Goal: Task Accomplishment & Management: Manage account settings

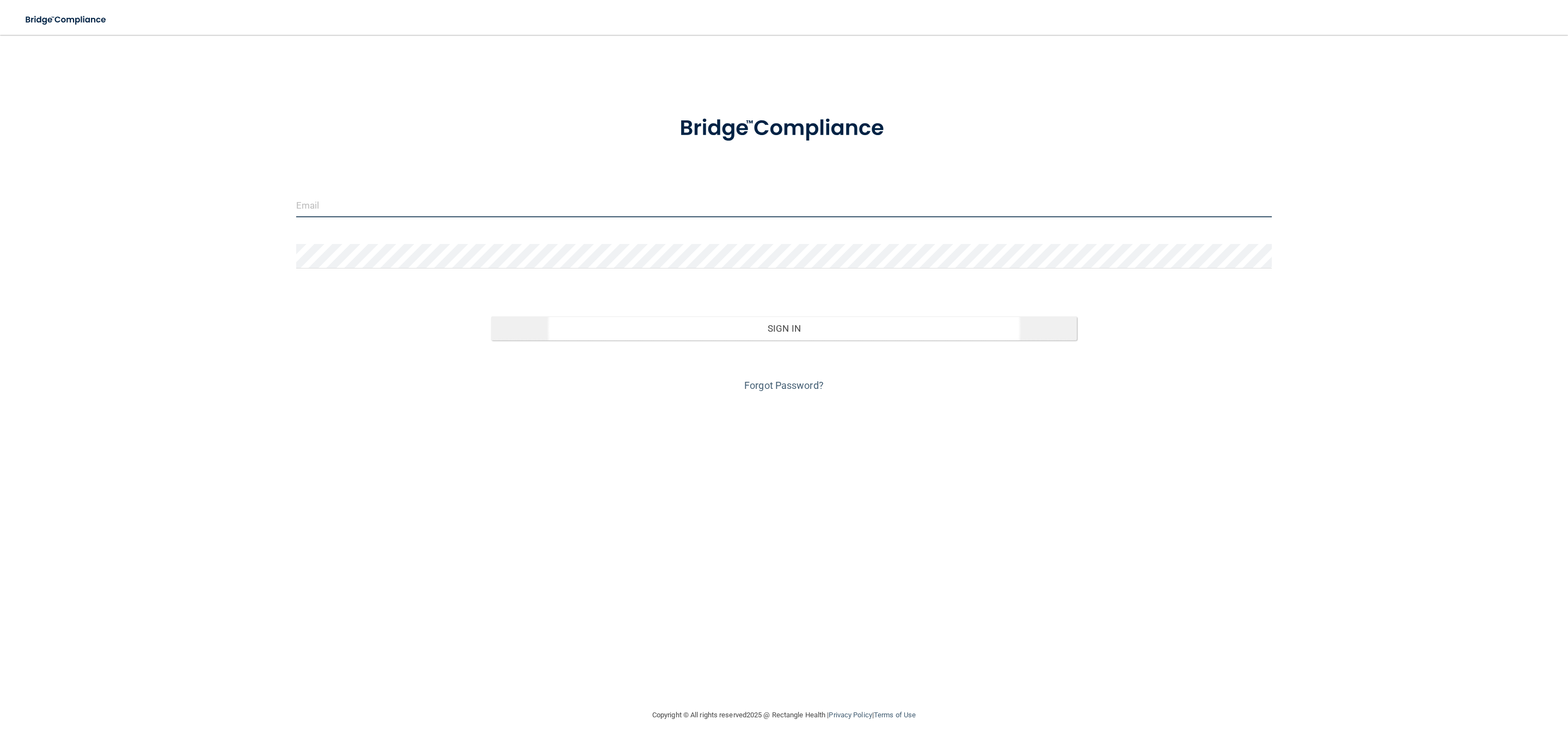
type input "[EMAIL_ADDRESS][DOMAIN_NAME]"
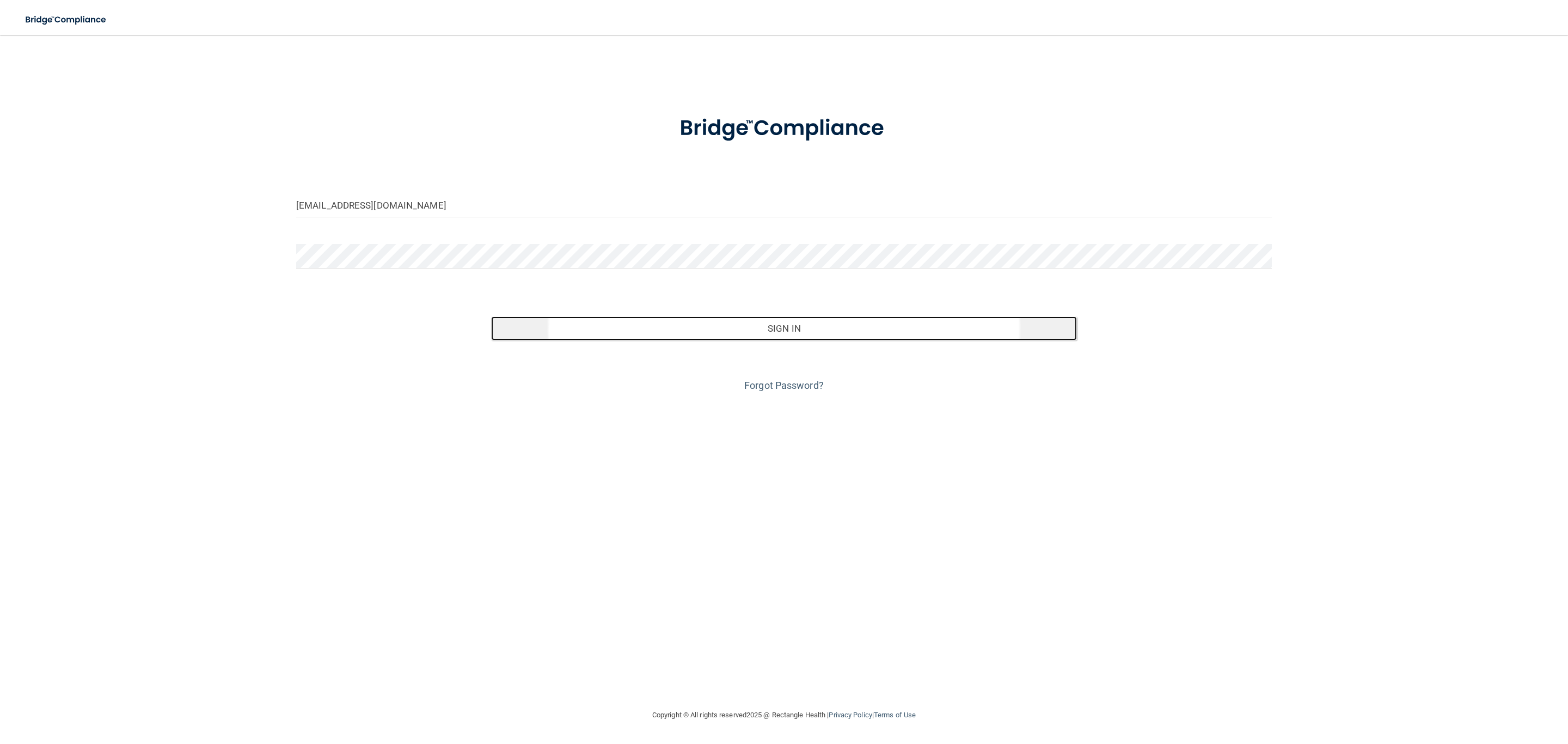
click at [827, 320] on button "Sign In" at bounding box center [784, 328] width 586 height 24
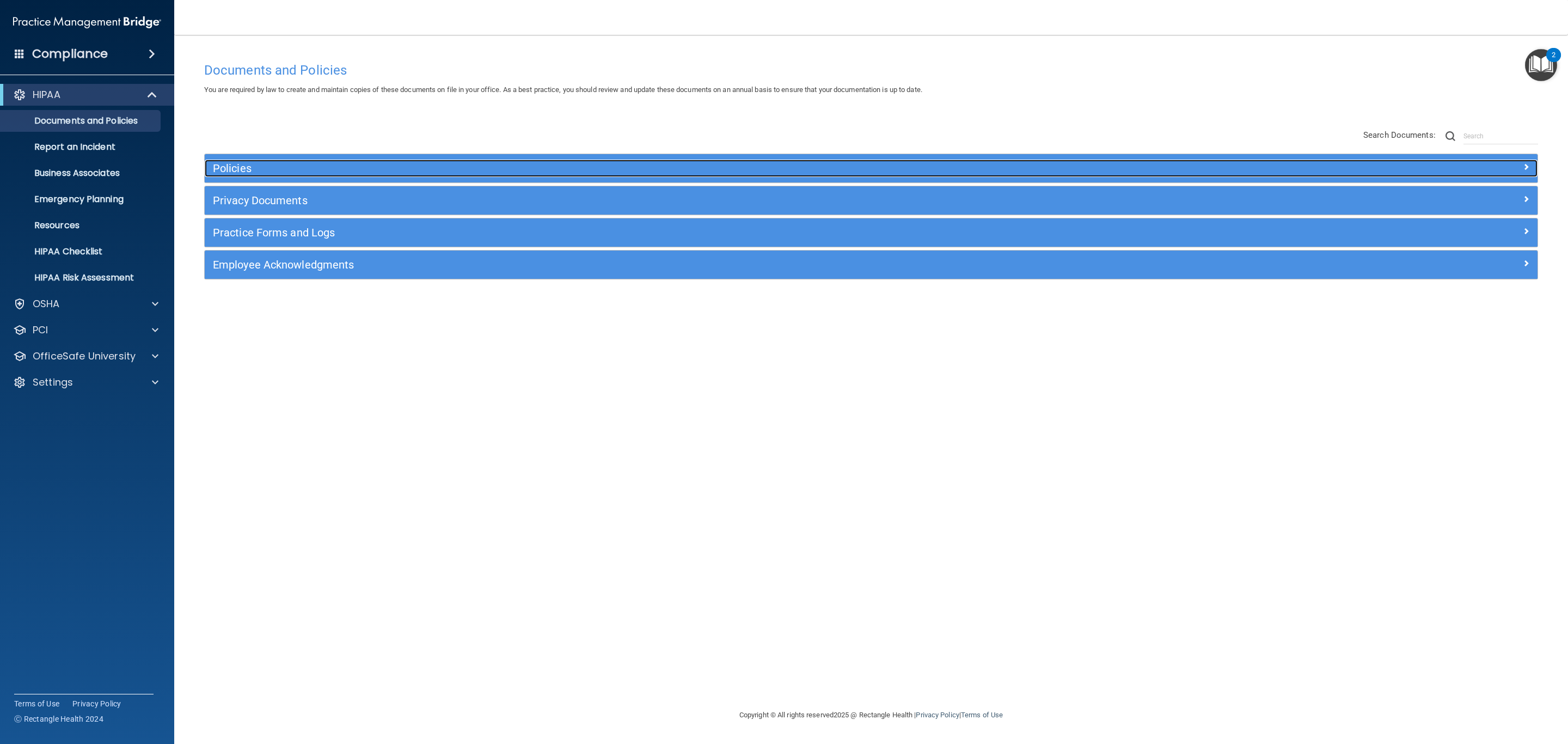
click at [279, 166] on h5 "Policies" at bounding box center [704, 168] width 983 height 12
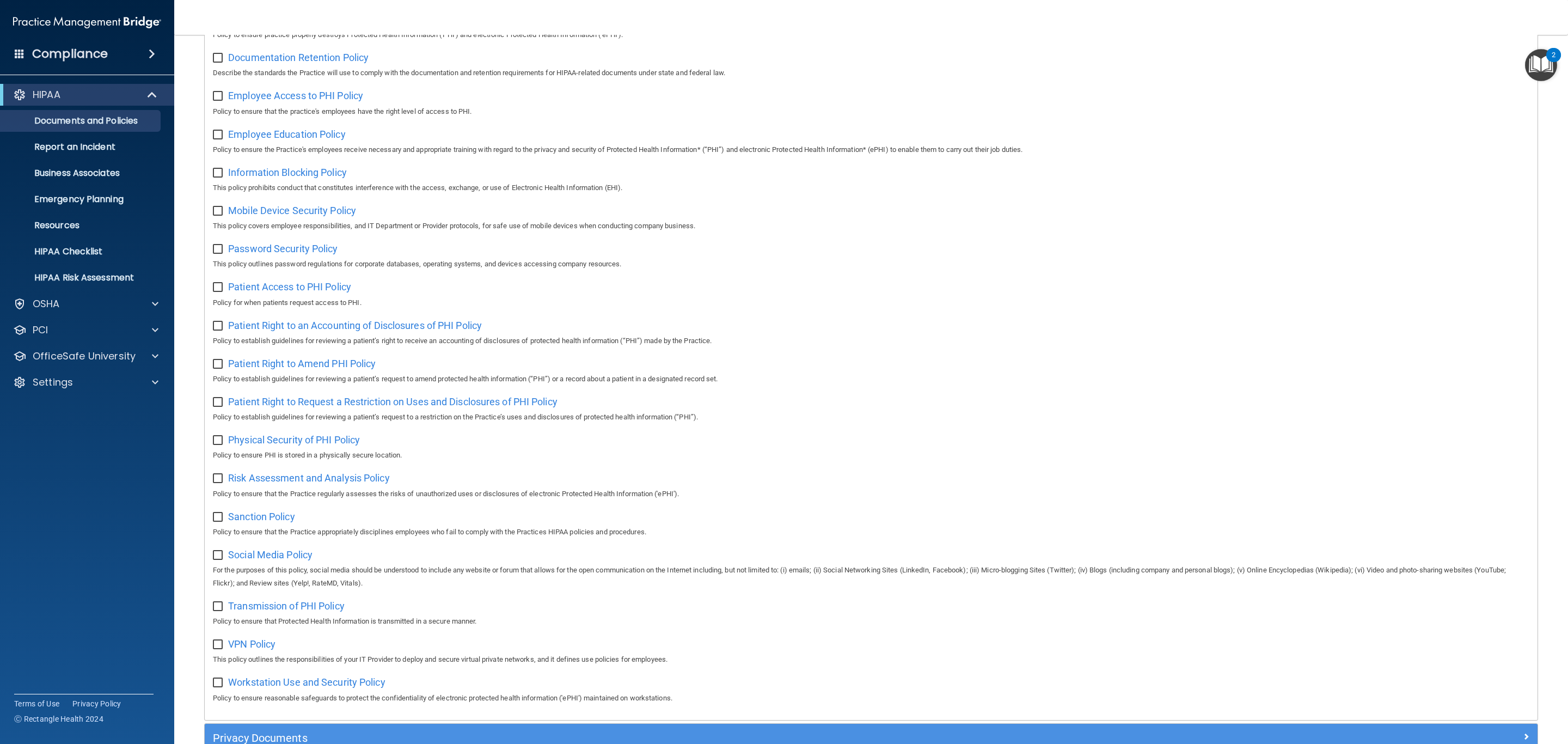
scroll to position [463, 0]
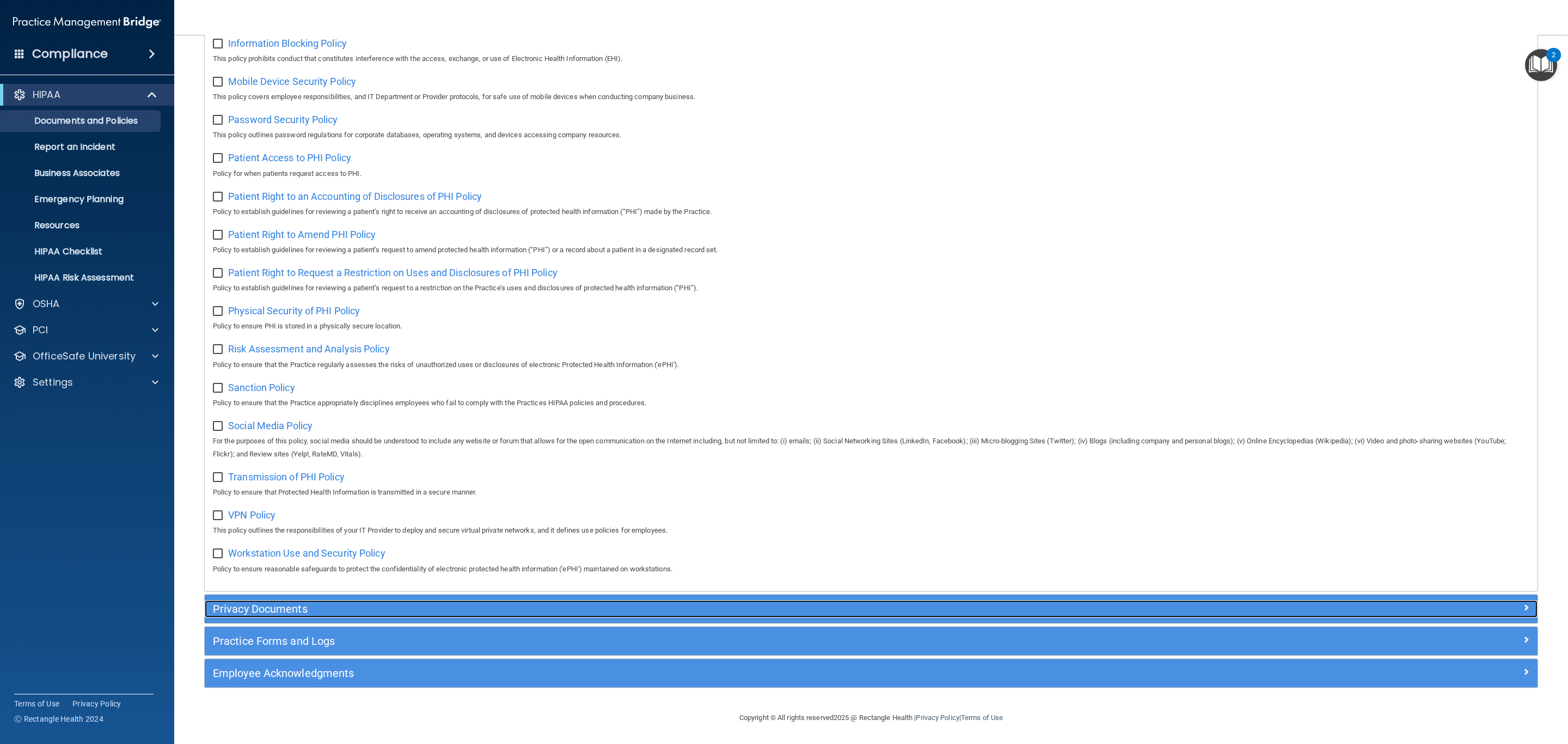
click at [323, 602] on h5 "Privacy Documents" at bounding box center [704, 608] width 983 height 12
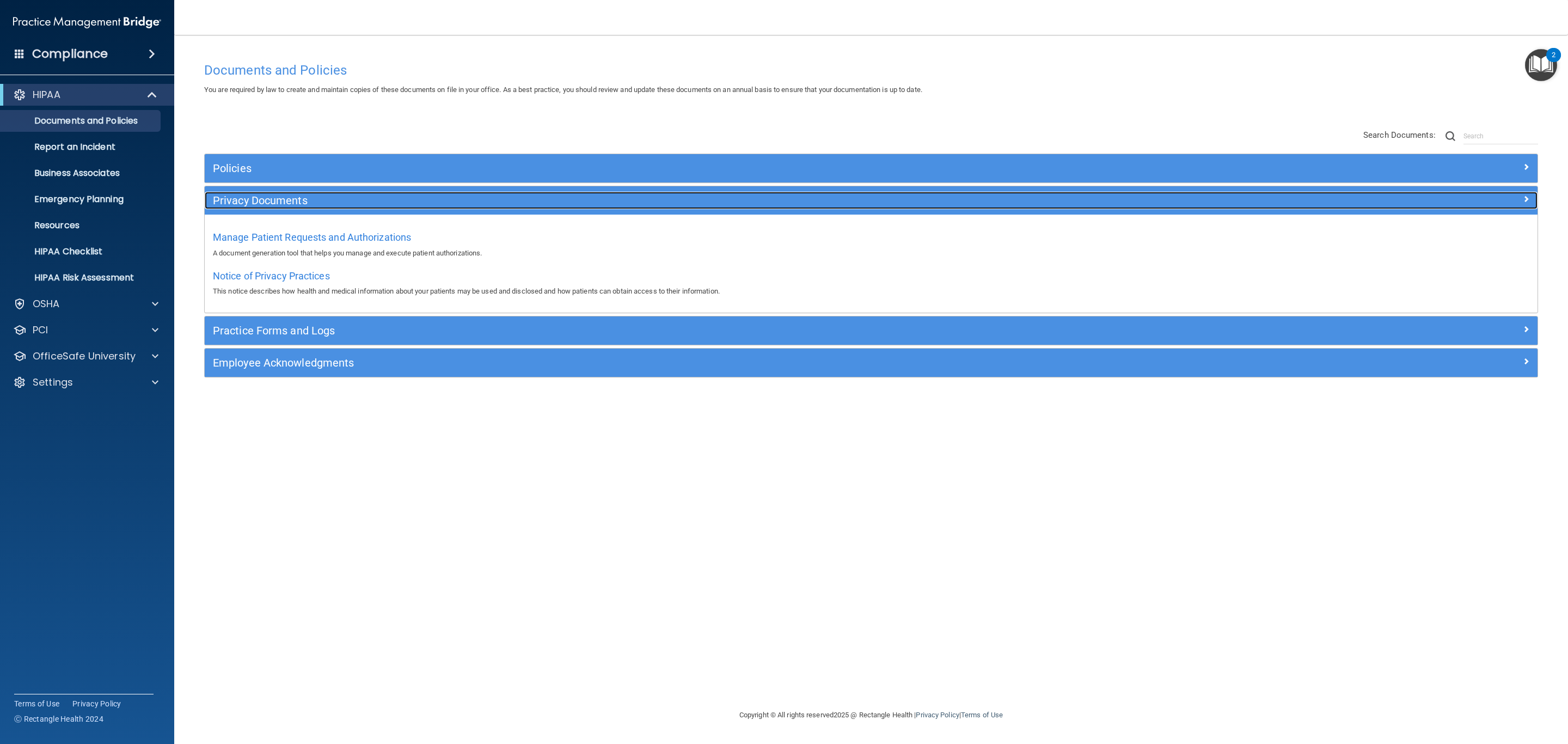
scroll to position [0, 0]
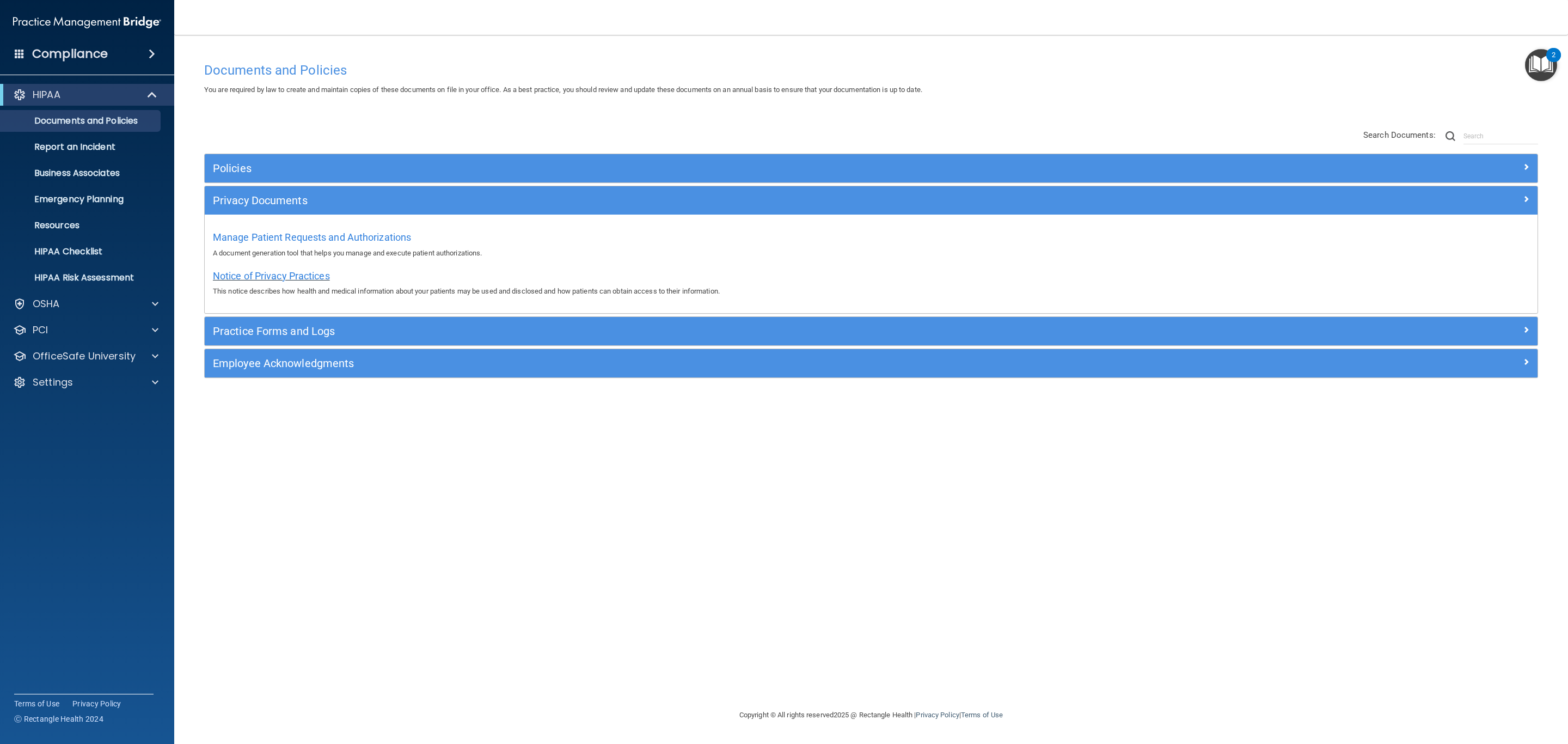
click at [289, 274] on span "Notice of Privacy Practices" at bounding box center [271, 275] width 117 height 11
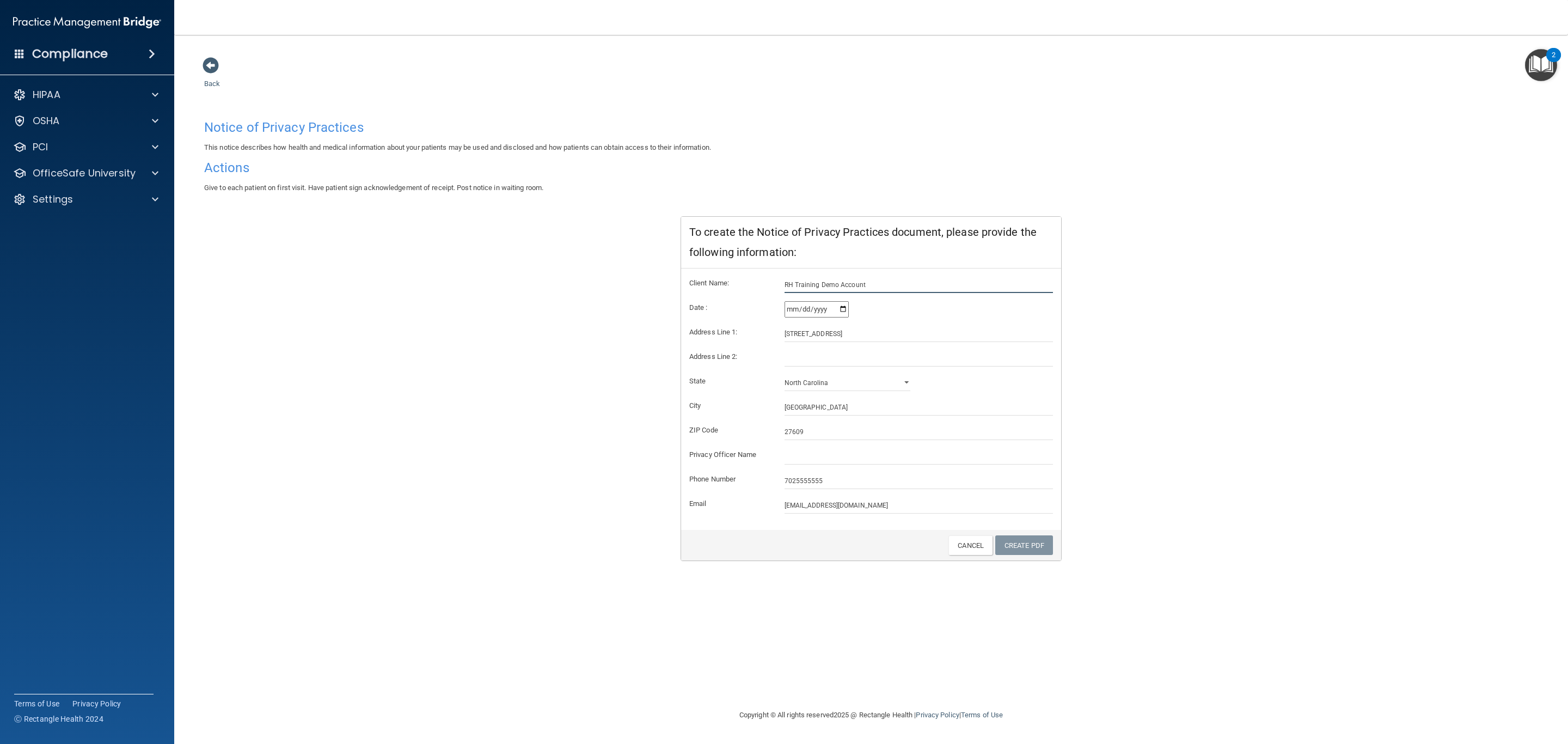
click at [837, 290] on input "RH Training Demo Account" at bounding box center [919, 285] width 269 height 16
click at [841, 287] on input "RH Training Demo Account" at bounding box center [919, 285] width 269 height 16
click at [118, 94] on div "HIPAA" at bounding box center [73, 94] width 135 height 13
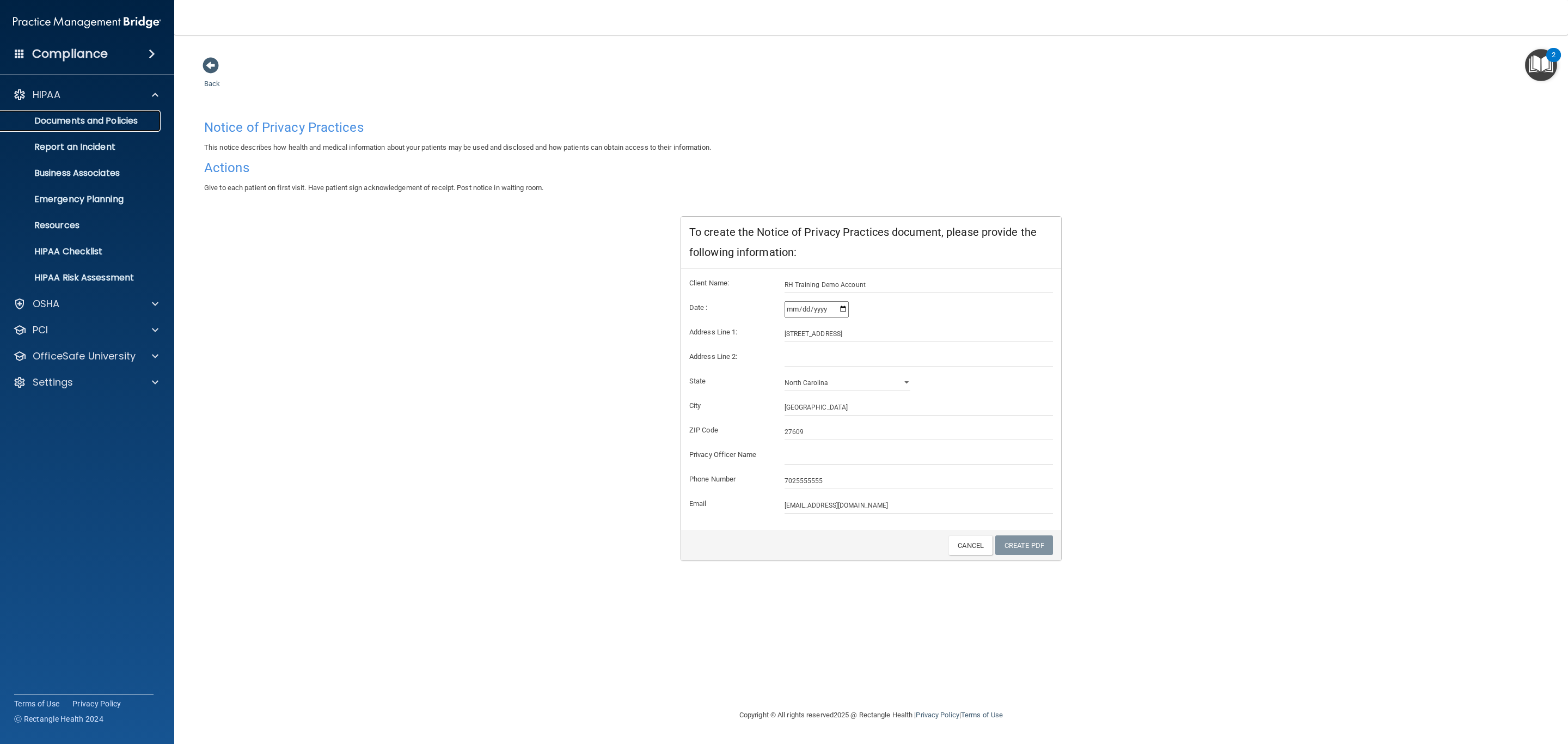
click at [94, 129] on link "Documents and Policies" at bounding box center [75, 120] width 171 height 22
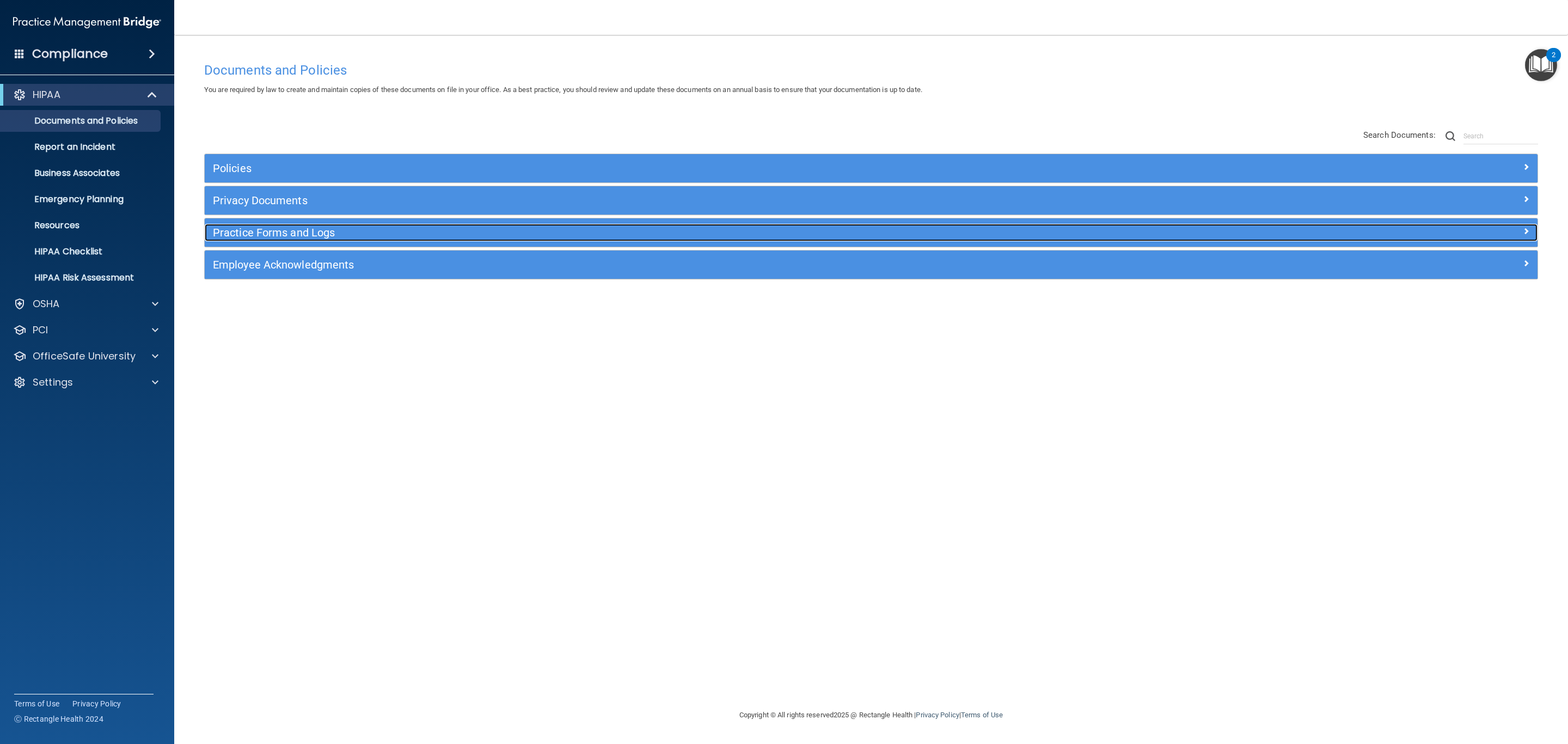
click at [333, 236] on h5 "Practice Forms and Logs" at bounding box center [704, 232] width 983 height 12
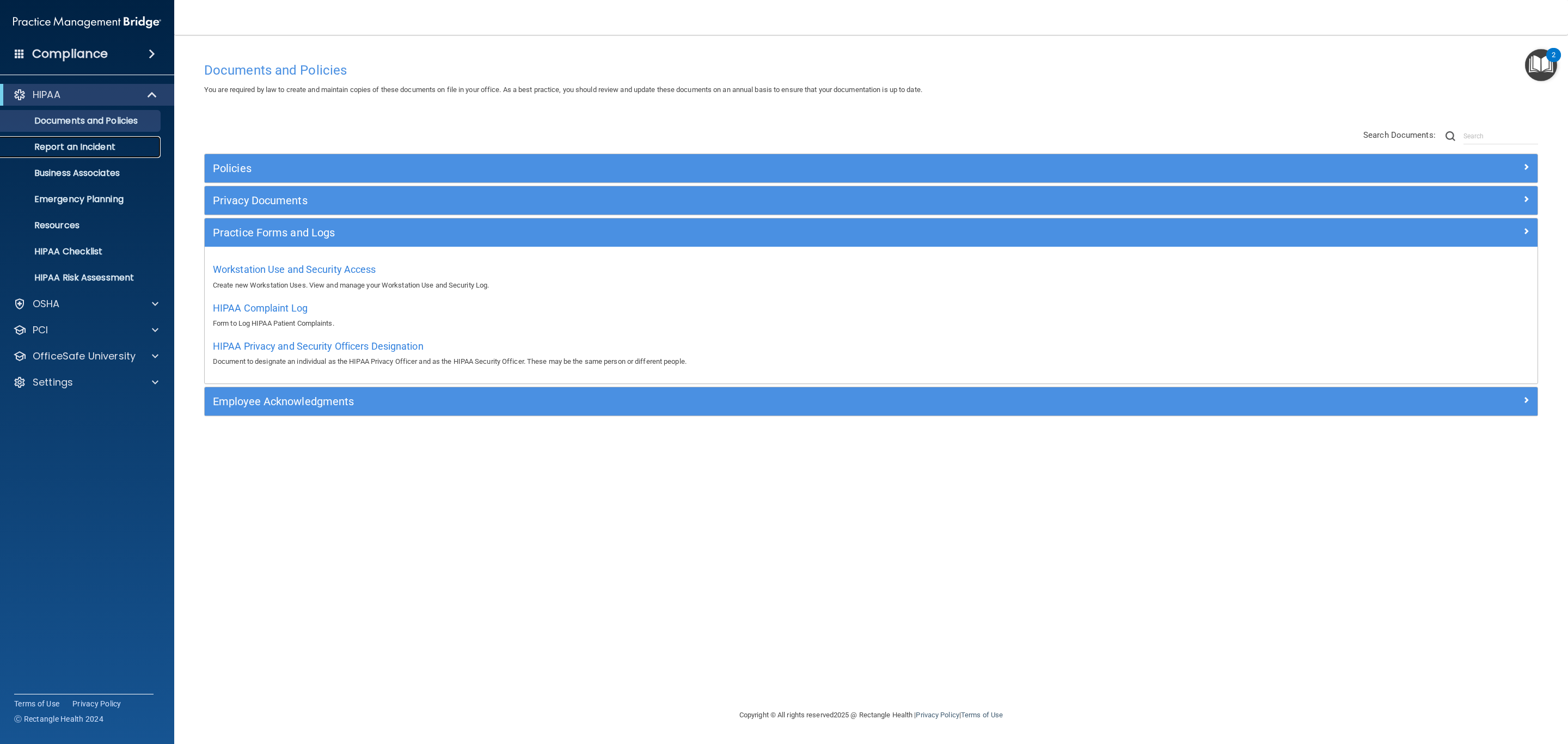
click at [111, 142] on p "Report an Incident" at bounding box center [81, 147] width 149 height 11
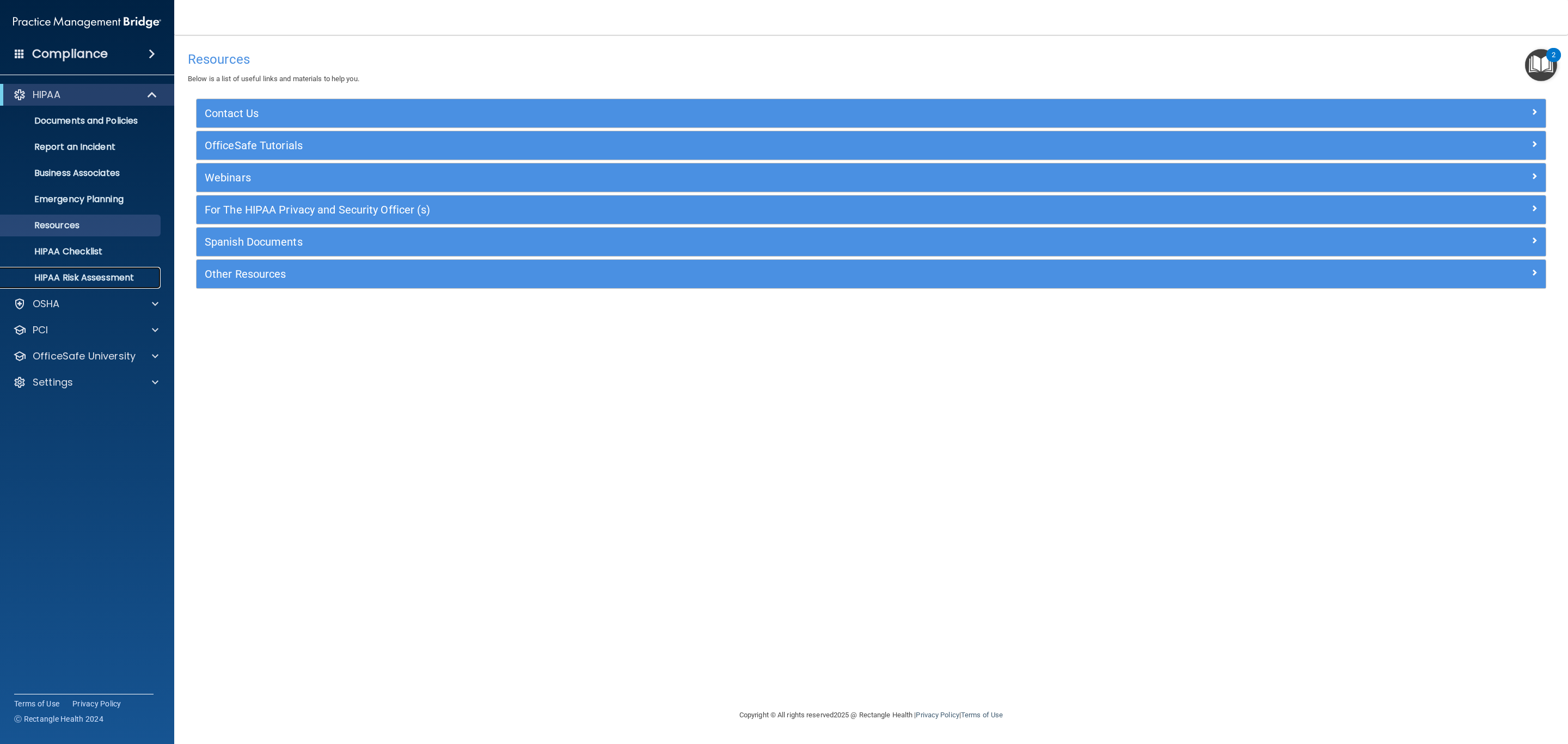
click at [104, 283] on link "HIPAA Risk Assessment" at bounding box center [75, 278] width 171 height 22
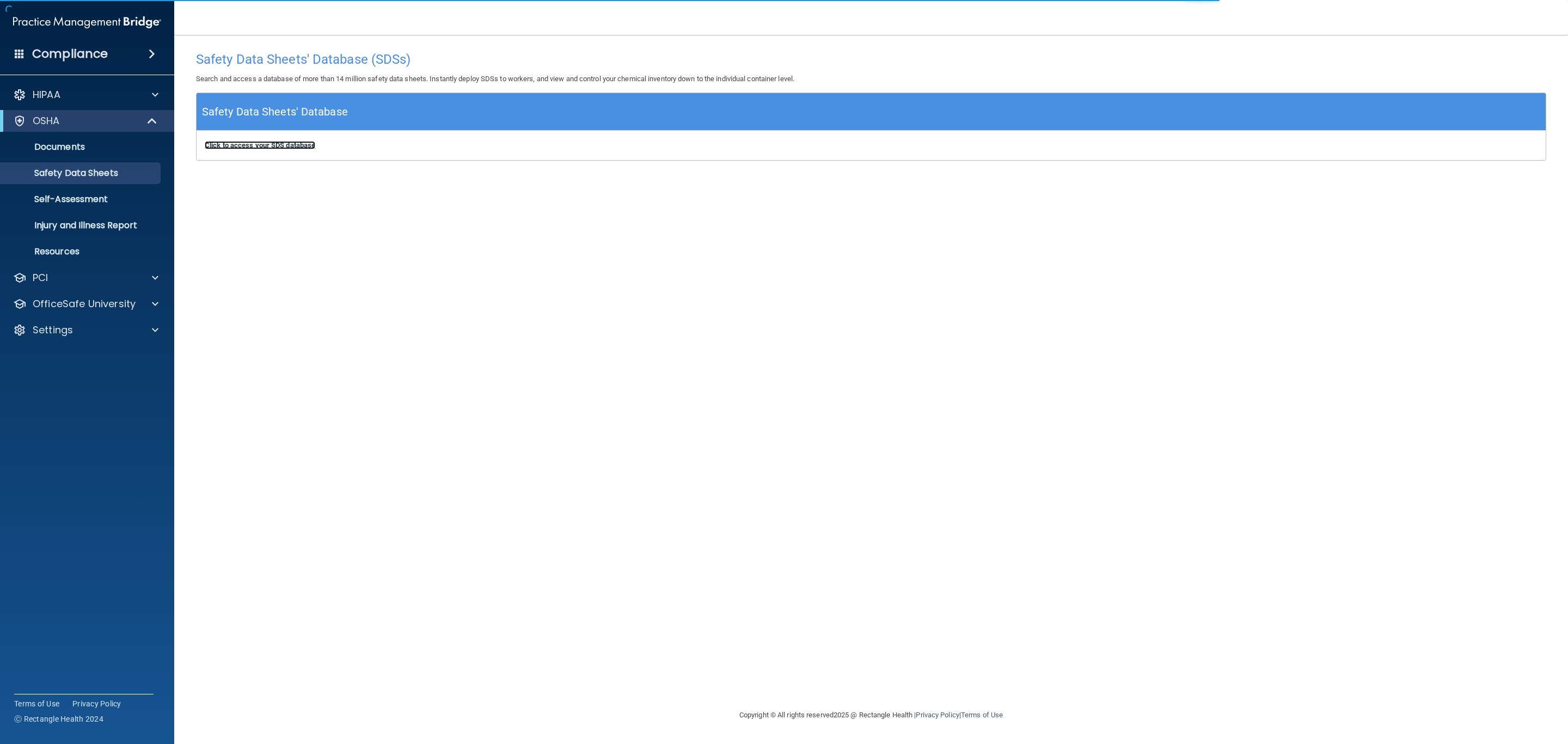
click at [274, 142] on b "Click to access your SDS database" at bounding box center [260, 145] width 111 height 8
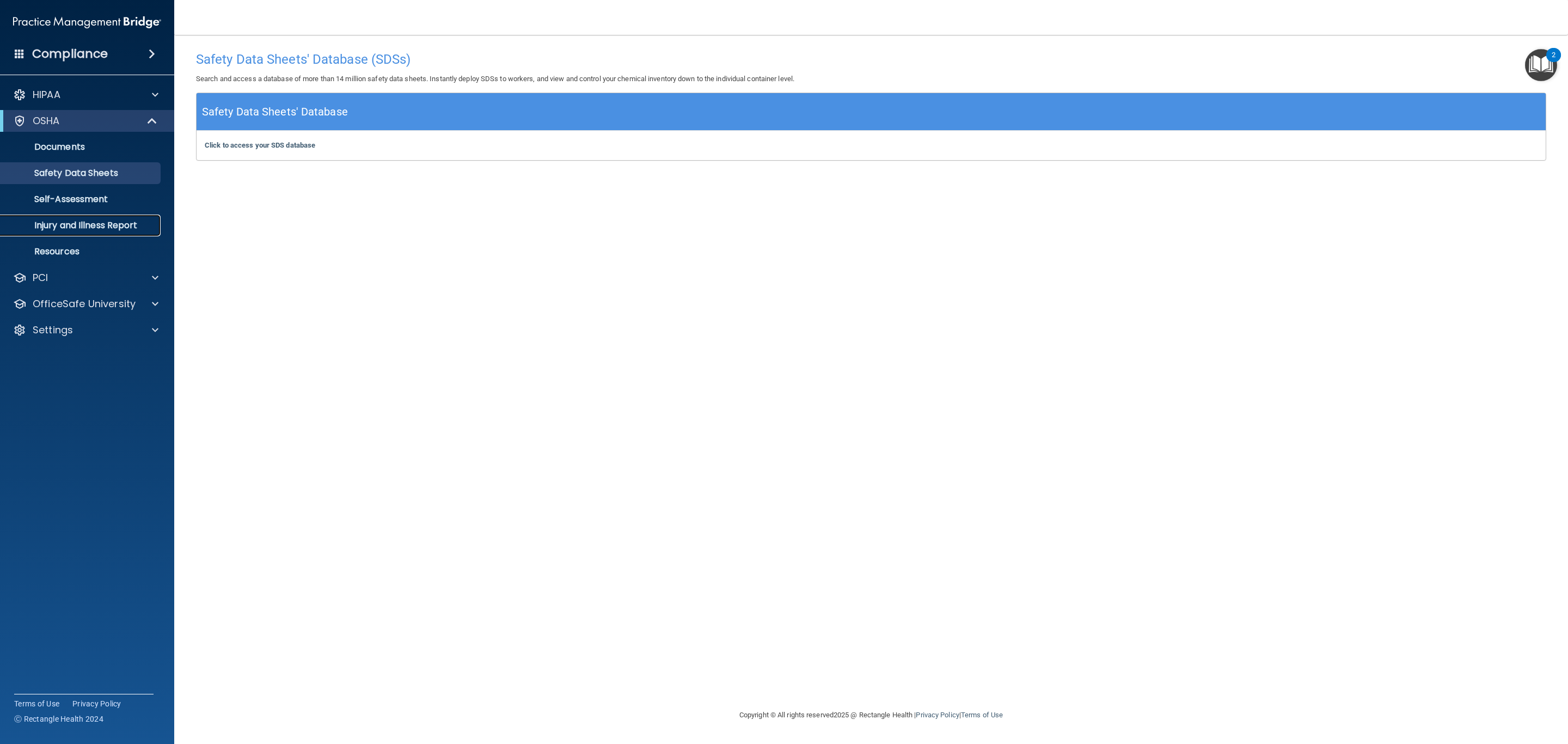
click at [132, 230] on p "Injury and Illness Report" at bounding box center [81, 225] width 149 height 11
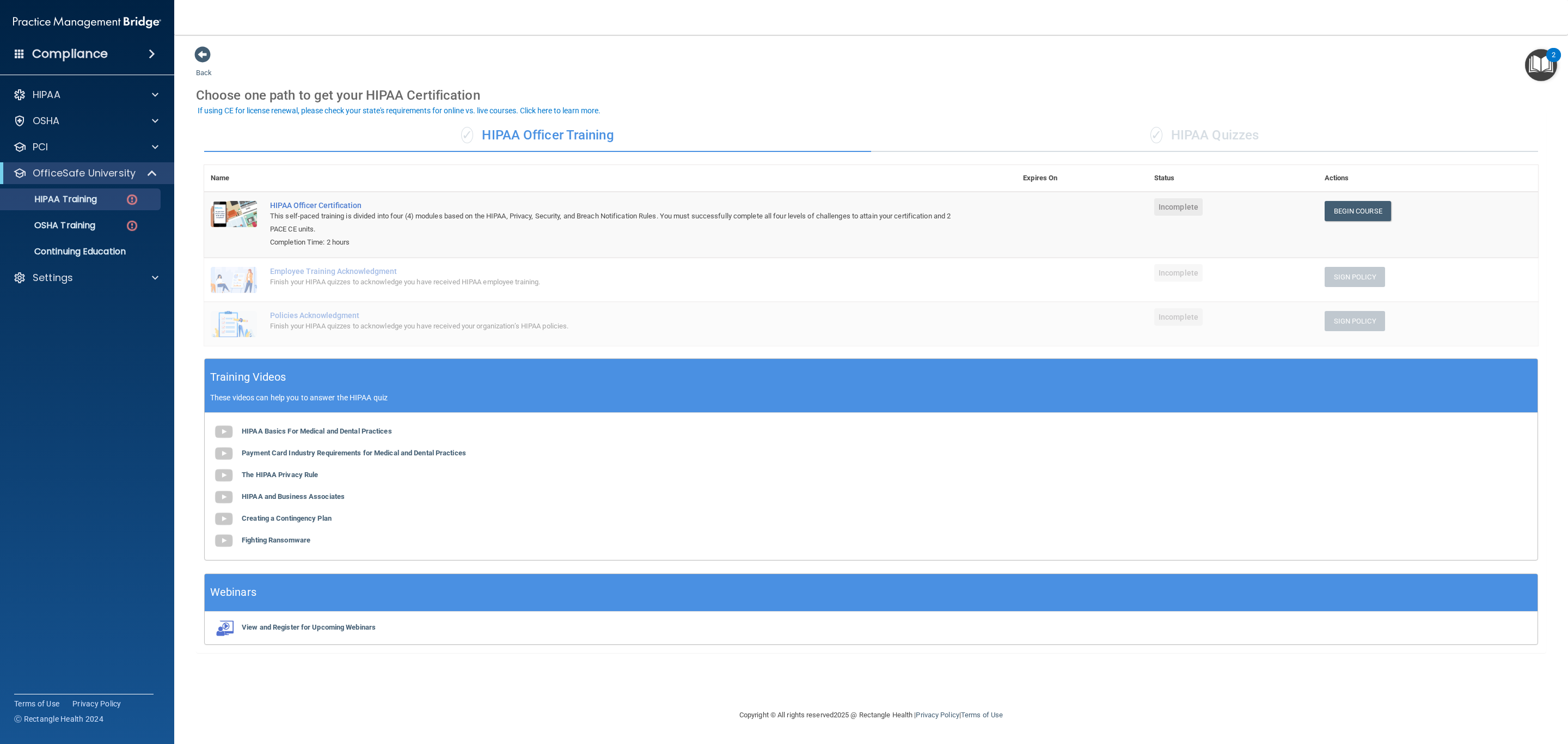
click at [1221, 135] on div "✓ HIPAA Quizzes" at bounding box center [1204, 135] width 667 height 32
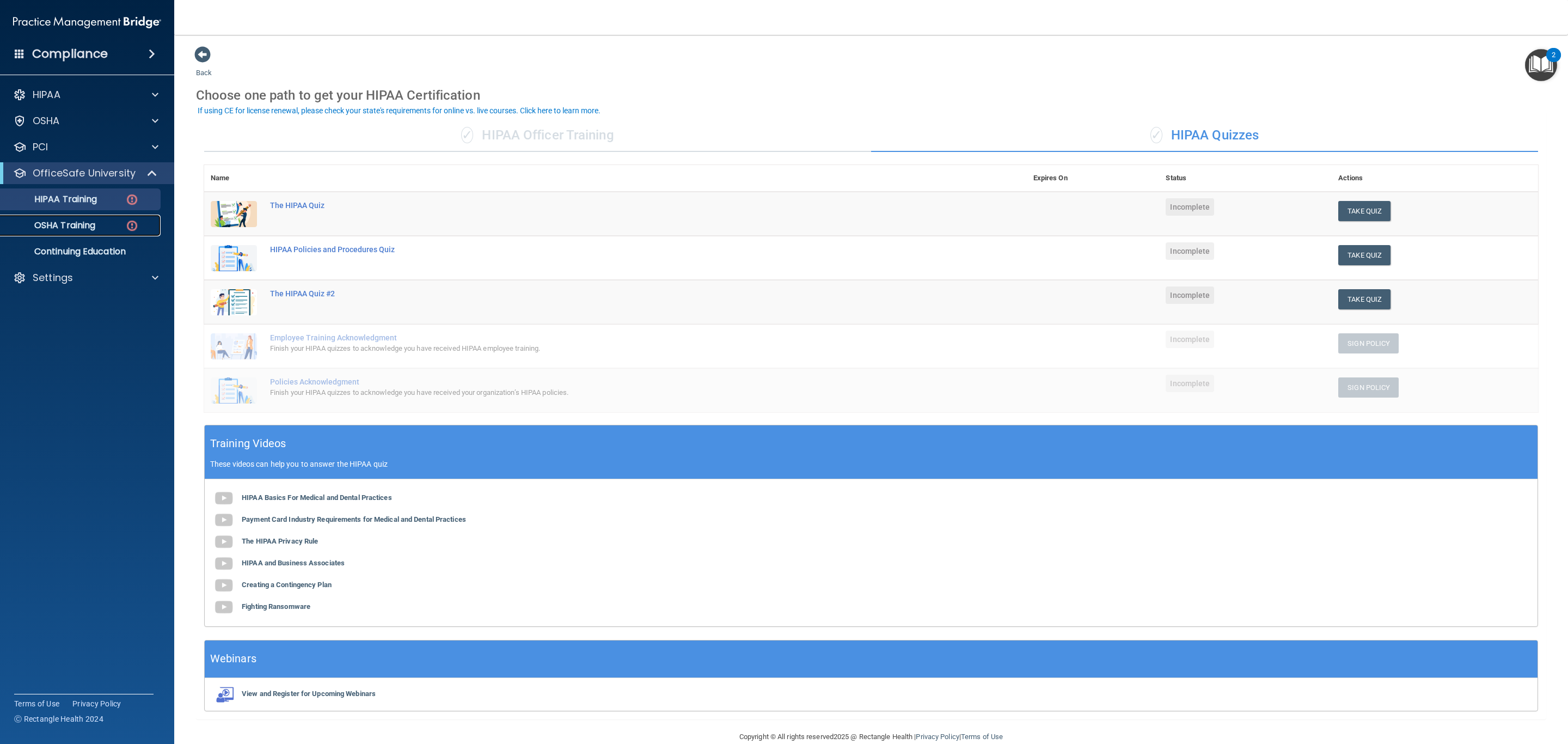
click at [100, 222] on div "OSHA Training" at bounding box center [81, 225] width 149 height 11
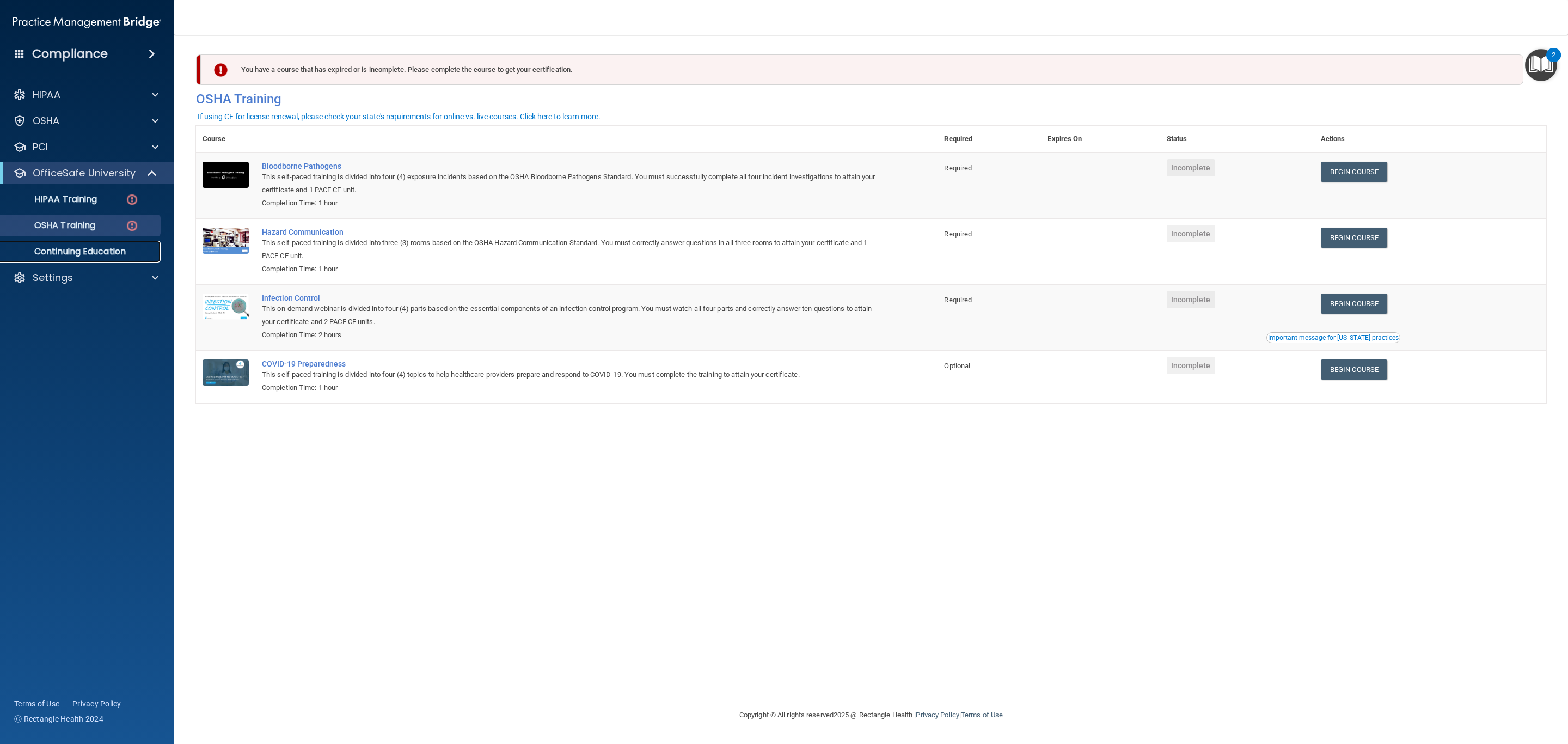
click at [116, 255] on p "Continuing Education" at bounding box center [81, 251] width 149 height 11
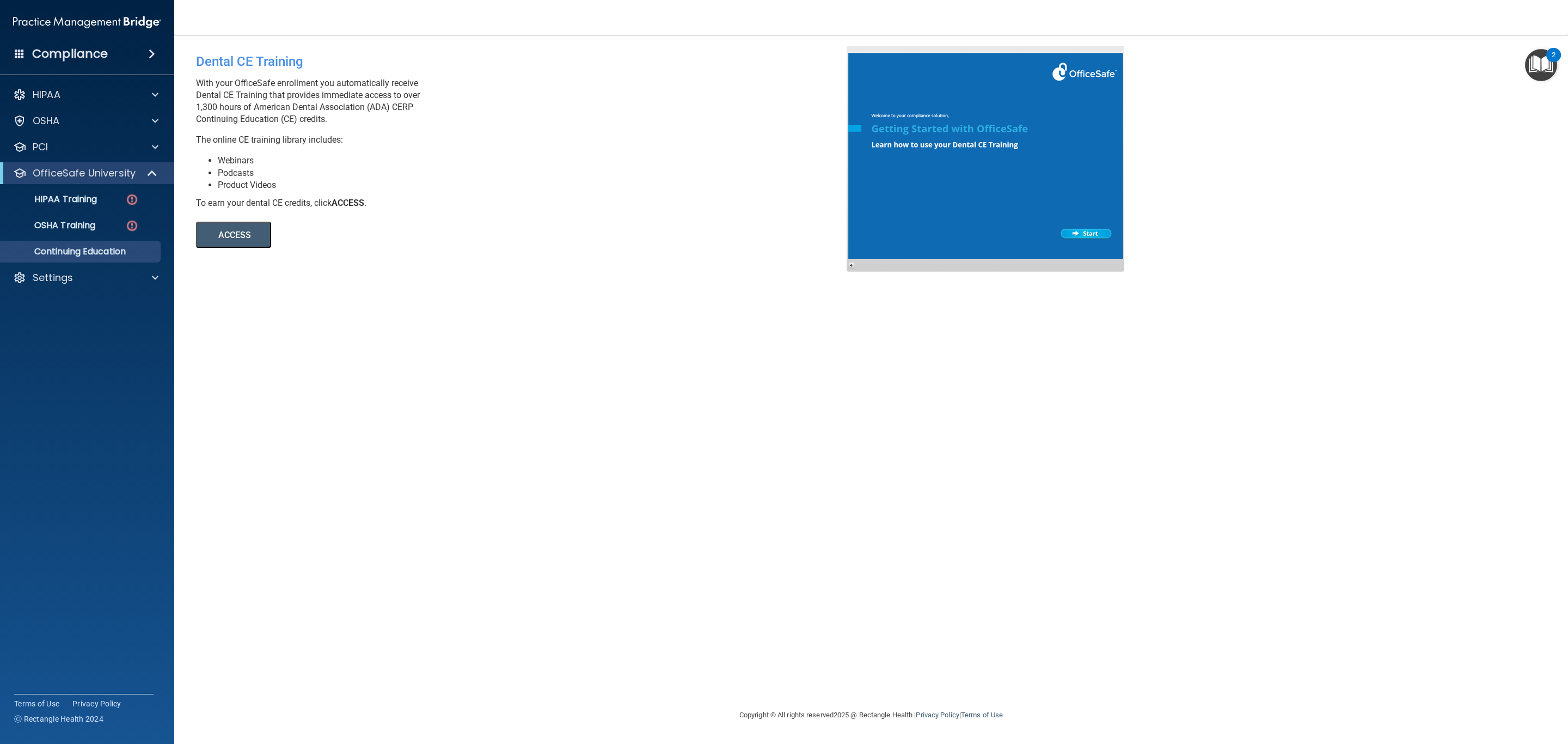
click at [219, 231] on button "ACCESS" at bounding box center [233, 234] width 75 height 26
click at [111, 288] on div "Settings" at bounding box center [87, 278] width 175 height 22
click at [82, 275] on div "Settings" at bounding box center [73, 278] width 135 height 13
click at [108, 326] on p "My Users" at bounding box center [81, 330] width 149 height 11
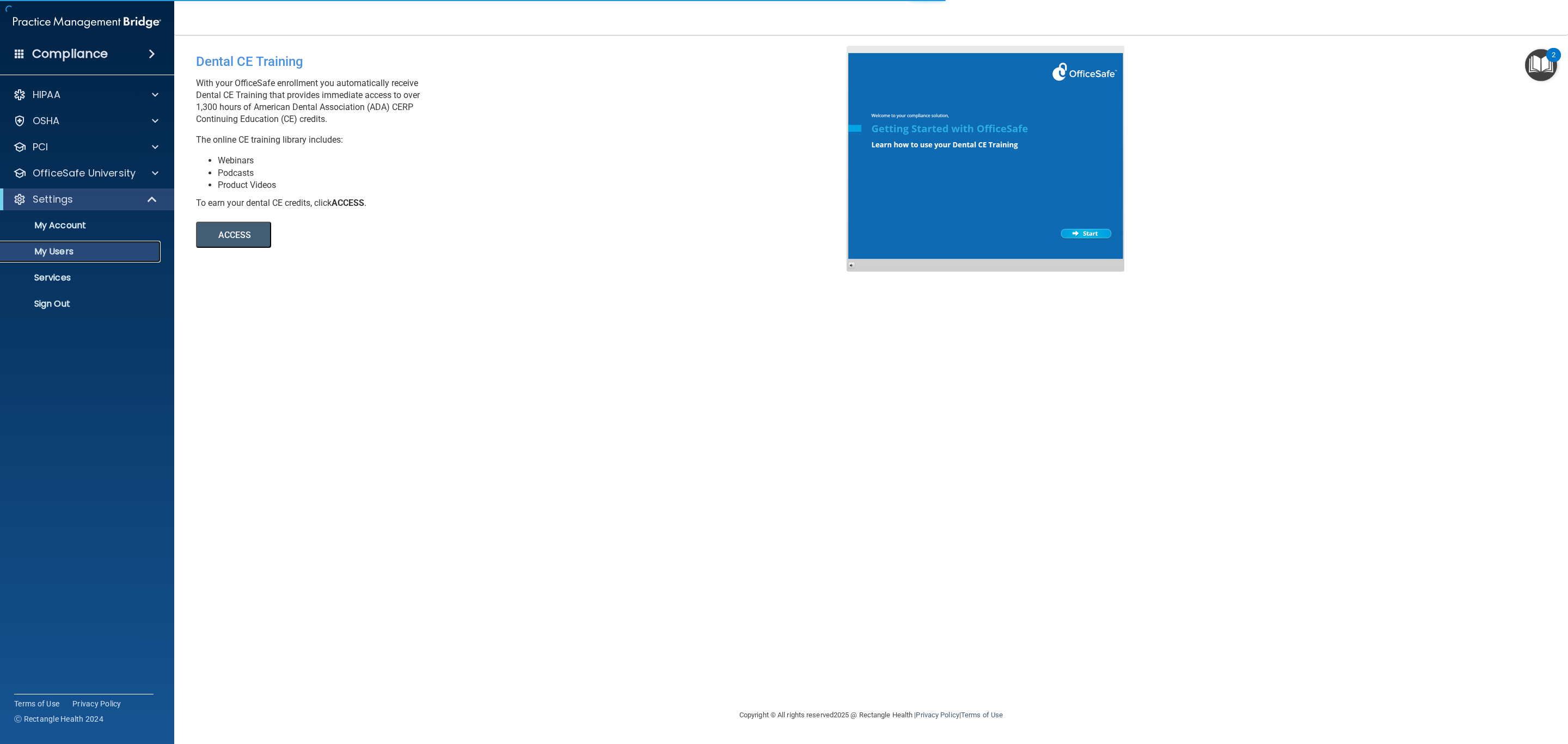
select select "20"
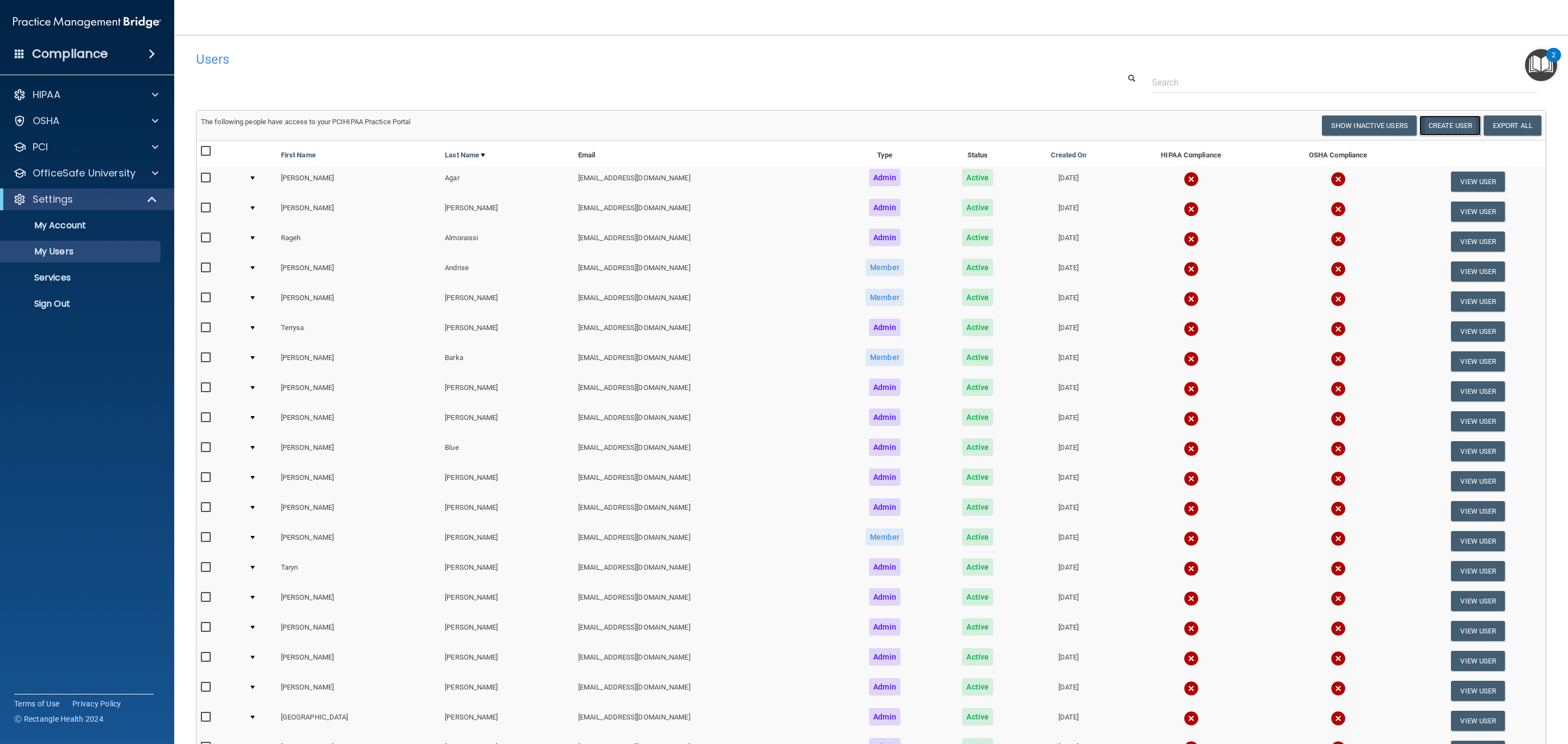
click at [1445, 126] on button "Create User" at bounding box center [1450, 125] width 61 height 20
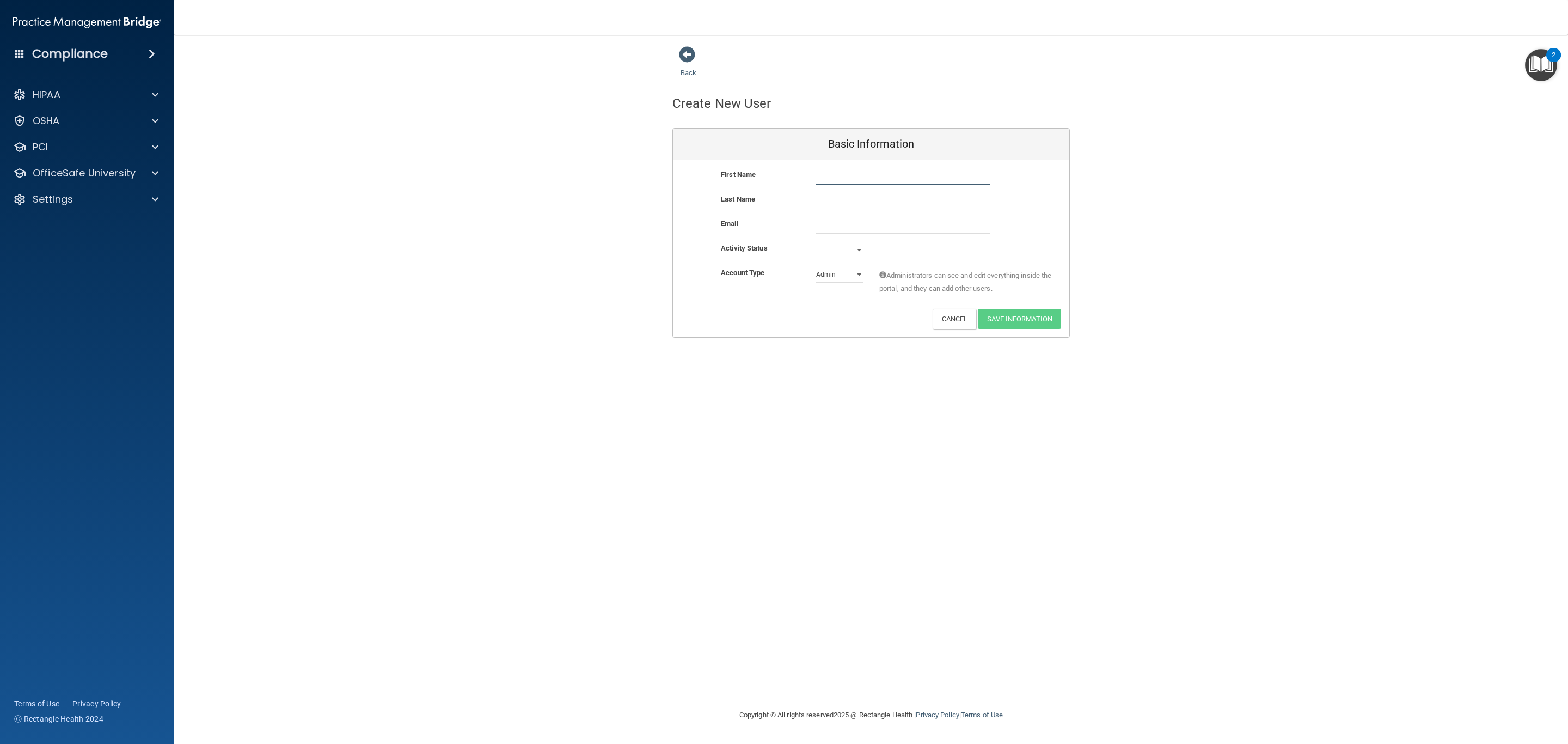
click at [877, 169] on input "text" at bounding box center [903, 176] width 173 height 16
click at [68, 193] on p "Settings" at bounding box center [52, 199] width 40 height 13
click at [89, 245] on link "My Users" at bounding box center [75, 252] width 171 height 22
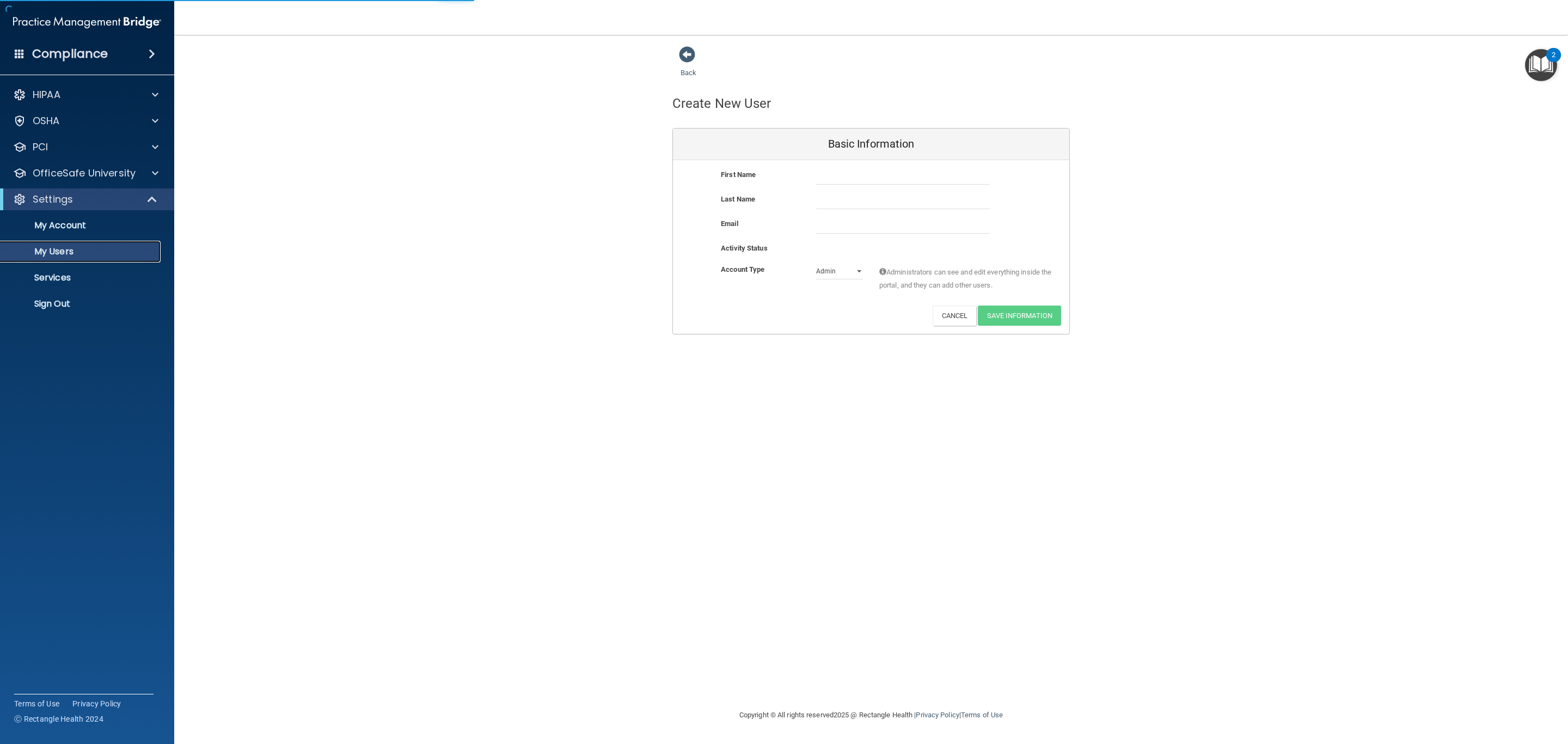
select select "20"
